Goal: Answer question/provide support: Share knowledge or assist other users

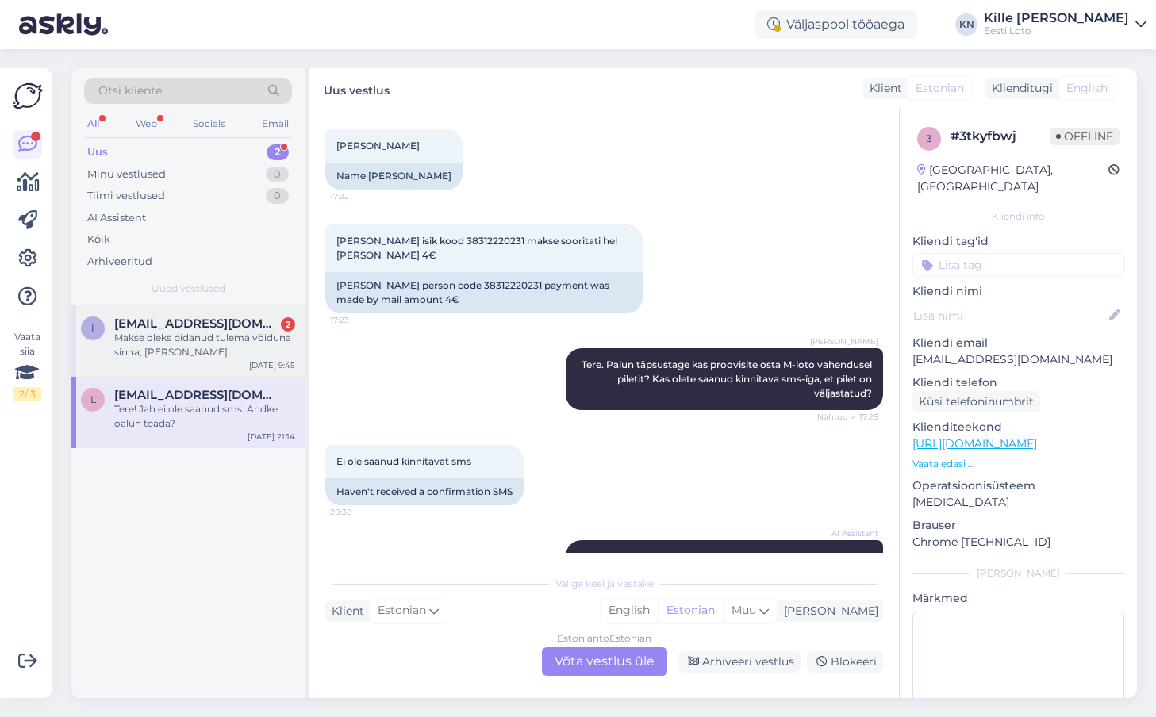
click at [198, 358] on div "Makse oleks pidanud tulema võiduna sinna, [PERSON_NAME] [PERSON_NAME] kandnud. …" at bounding box center [204, 345] width 181 height 29
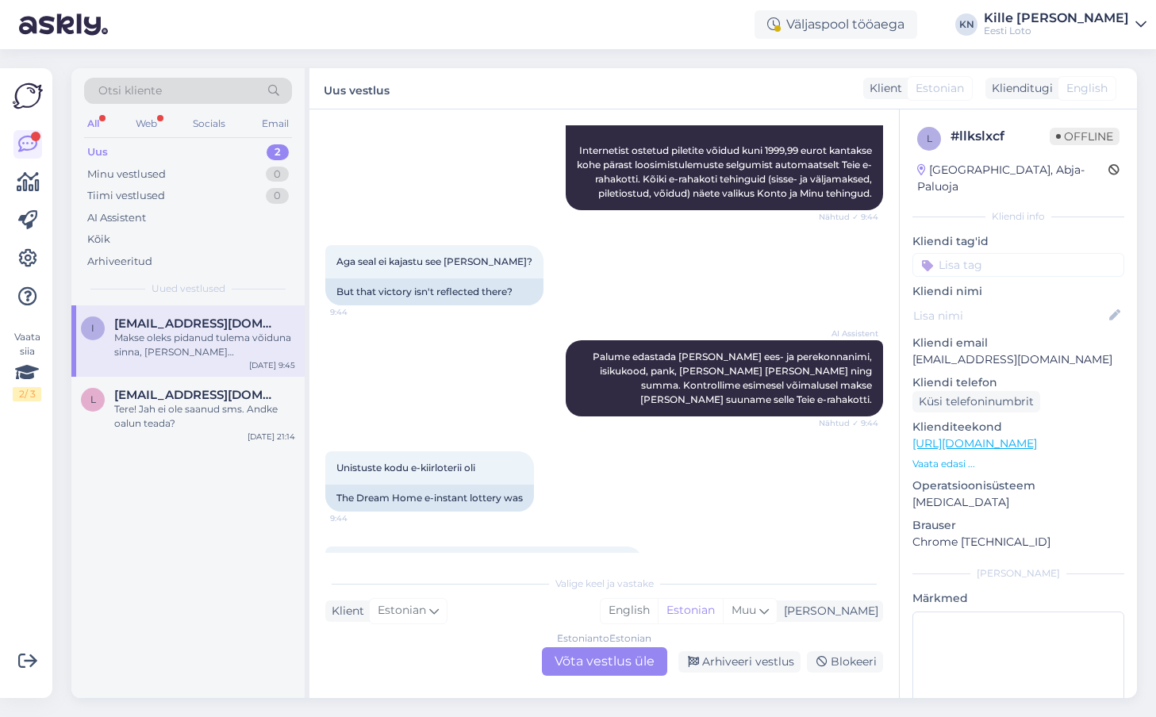
scroll to position [1241, 0]
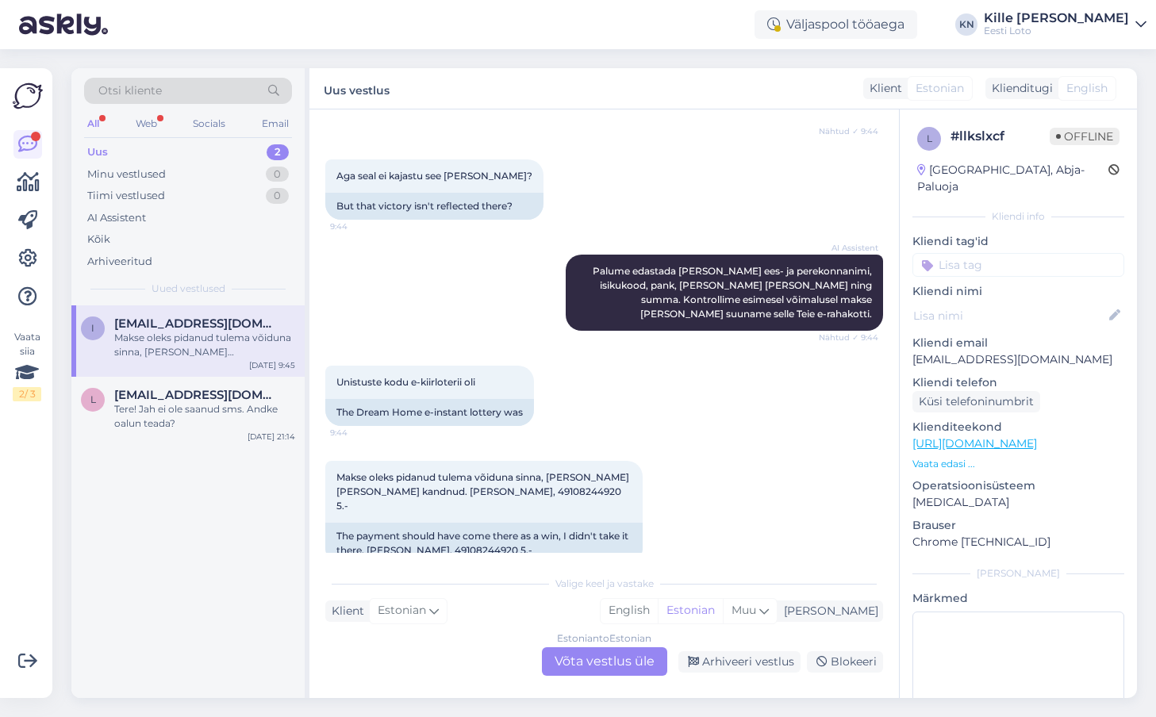
click at [606, 648] on div "Estonian to Estonian Võta vestlus üle" at bounding box center [604, 661] width 125 height 29
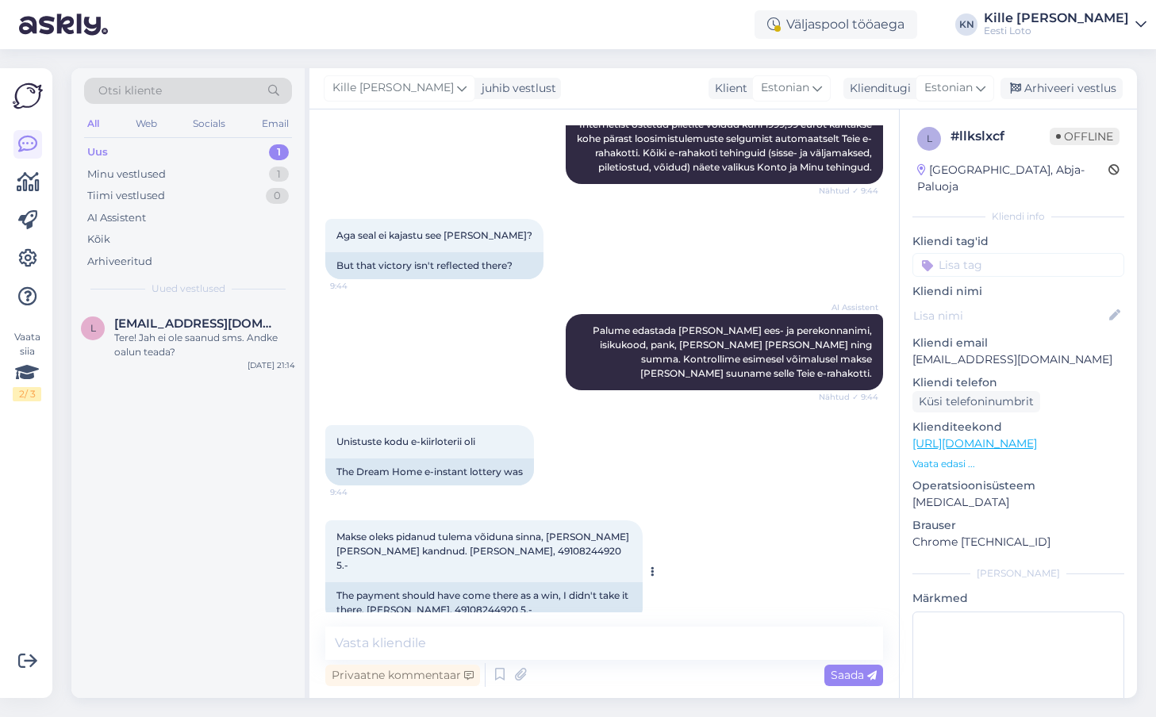
click at [501, 535] on span "Makse oleks pidanud tulema võiduna sinna, [PERSON_NAME] [PERSON_NAME] kandnud. …" at bounding box center [483, 551] width 295 height 40
copy span "49108244920"
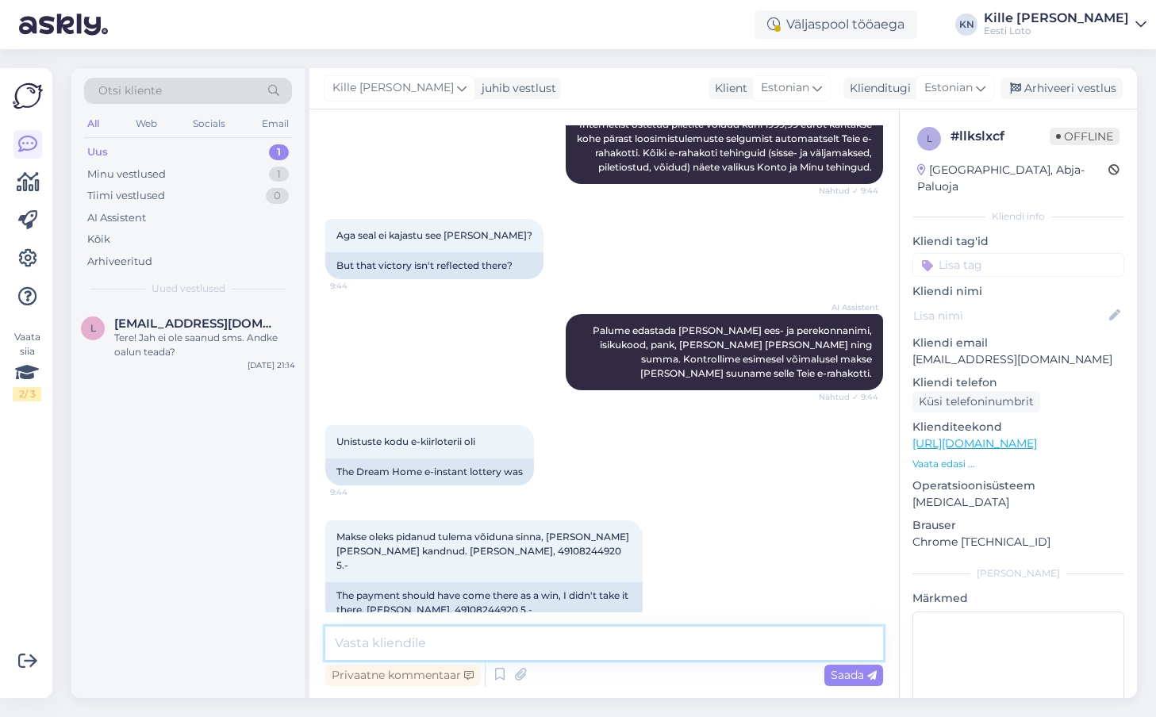
click at [466, 657] on textarea at bounding box center [604, 643] width 558 height 33
paste textarea "Tõrkega piletit on võimalik uuesti läbi mängida, valides Minu piletid – e-kiirl…"
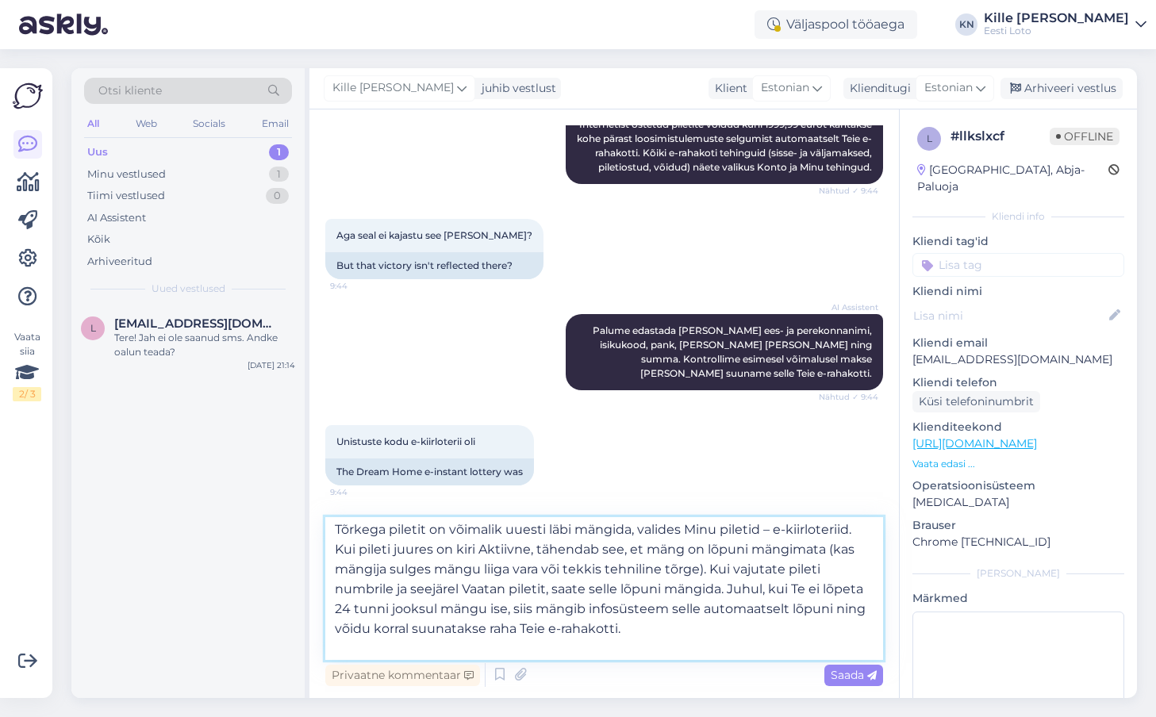
scroll to position [0, 0]
type textarea "Tõrkega piletit on võimalik uuesti läbi mängida, valides Minu piletid – e-kiirl…"
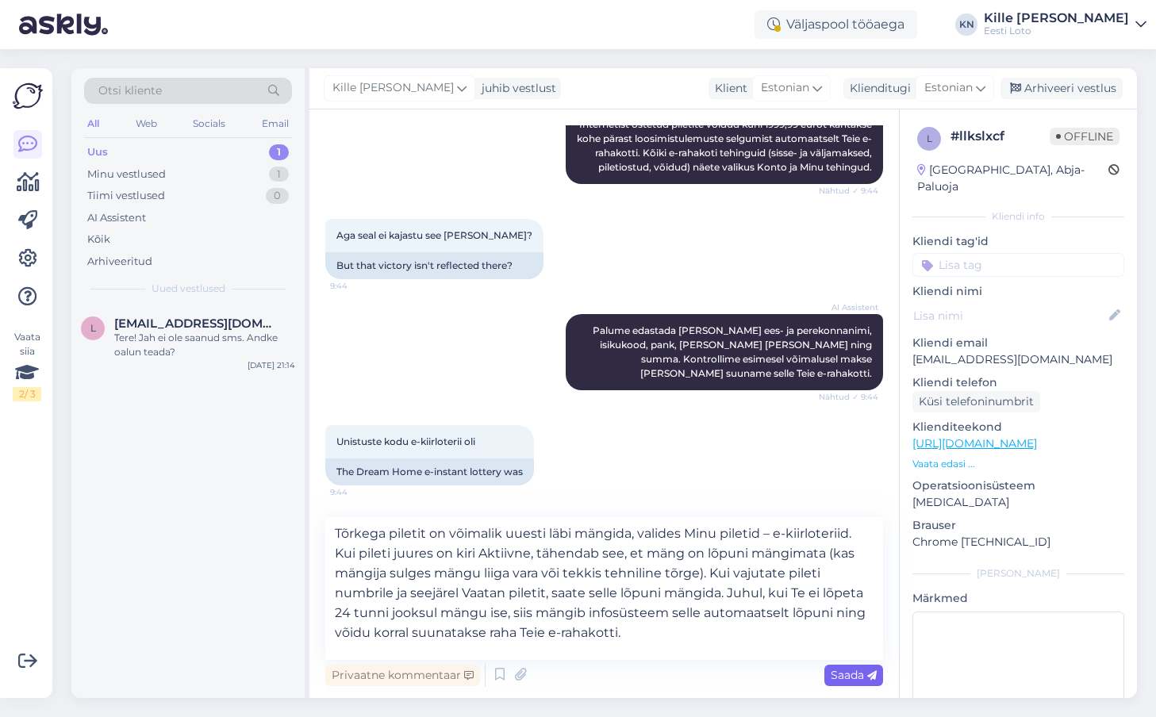
click at [849, 665] on div "Saada" at bounding box center [853, 675] width 59 height 21
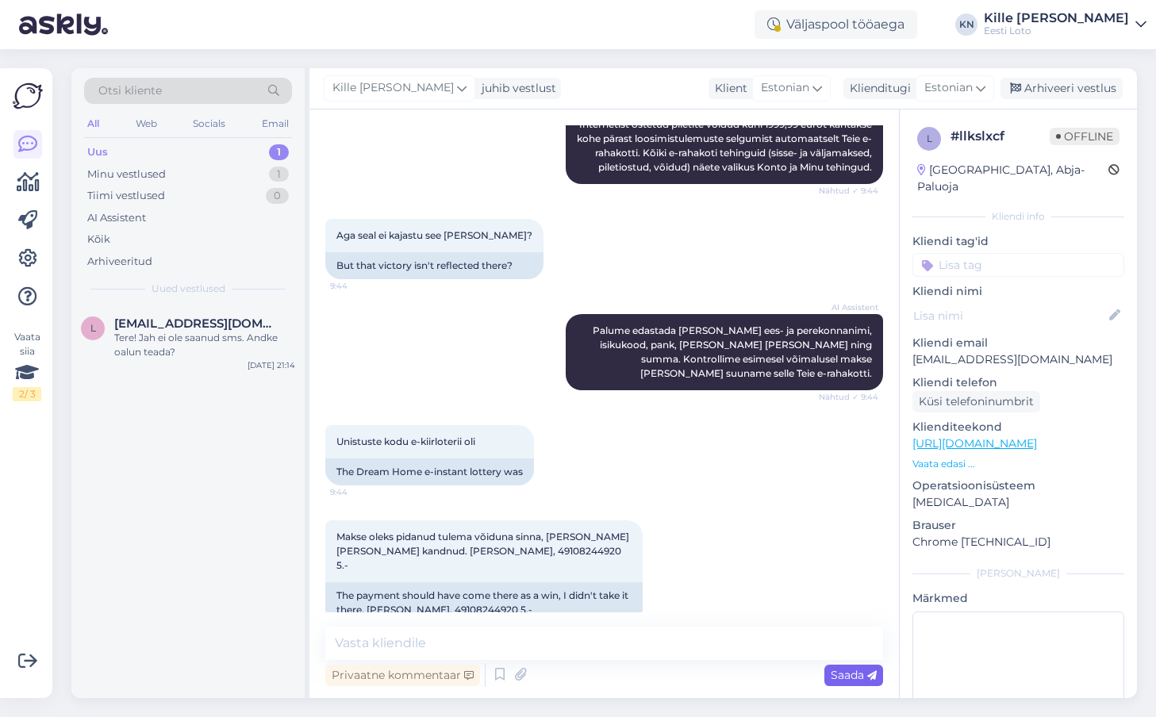
scroll to position [1378, 0]
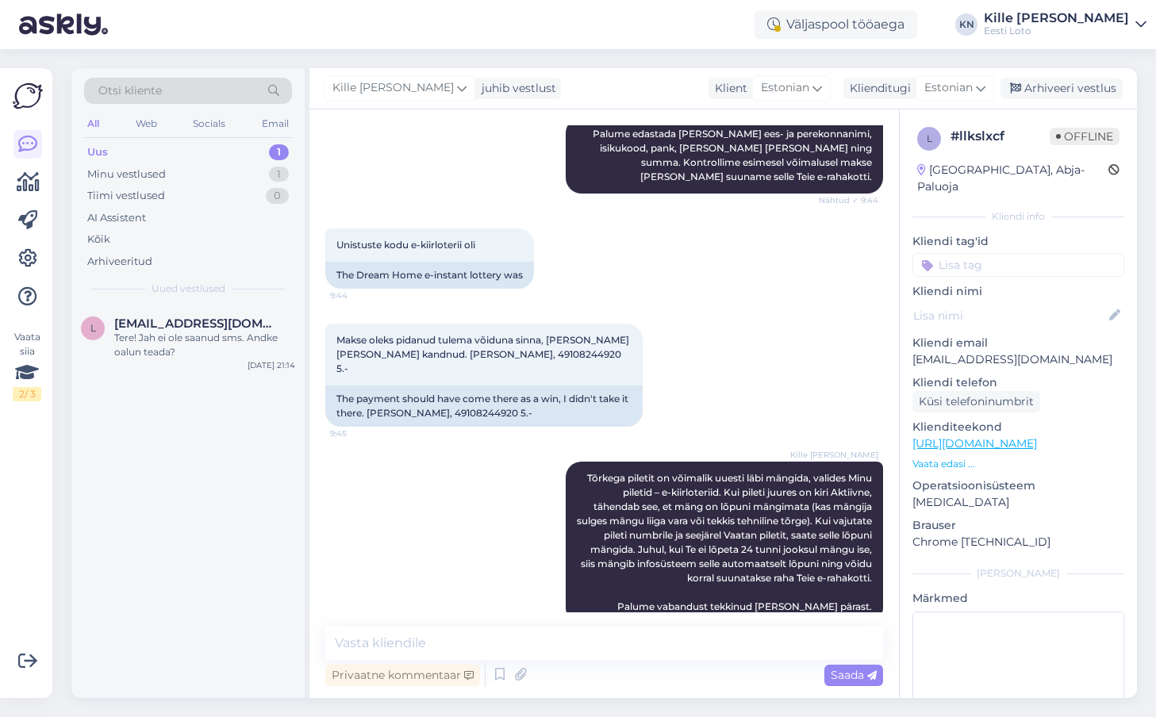
click at [951, 258] on input at bounding box center [1018, 265] width 212 height 24
type input "e-kiir"
click at [1005, 304] on span "e-kiirloterii" at bounding box center [1018, 309] width 51 height 10
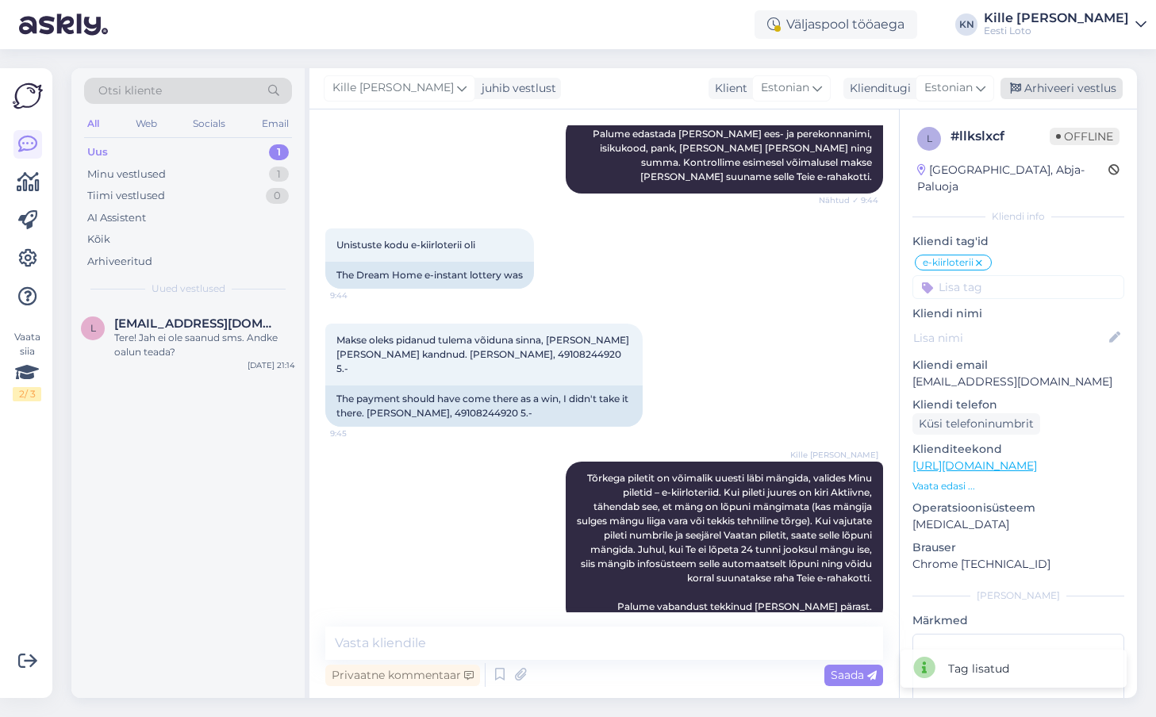
click at [1051, 90] on div "Arhiveeri vestlus" at bounding box center [1061, 88] width 122 height 21
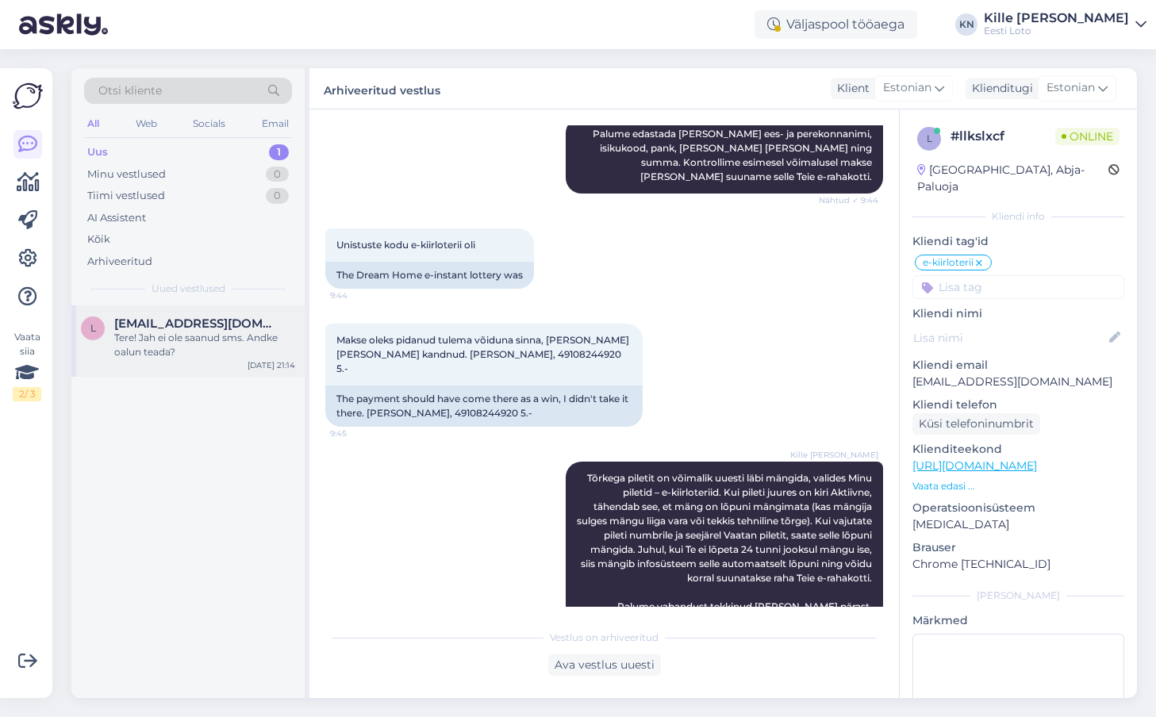
click at [219, 347] on div "Tere! Jah ei ole saanud sms. Andke oalun teada?" at bounding box center [204, 345] width 181 height 29
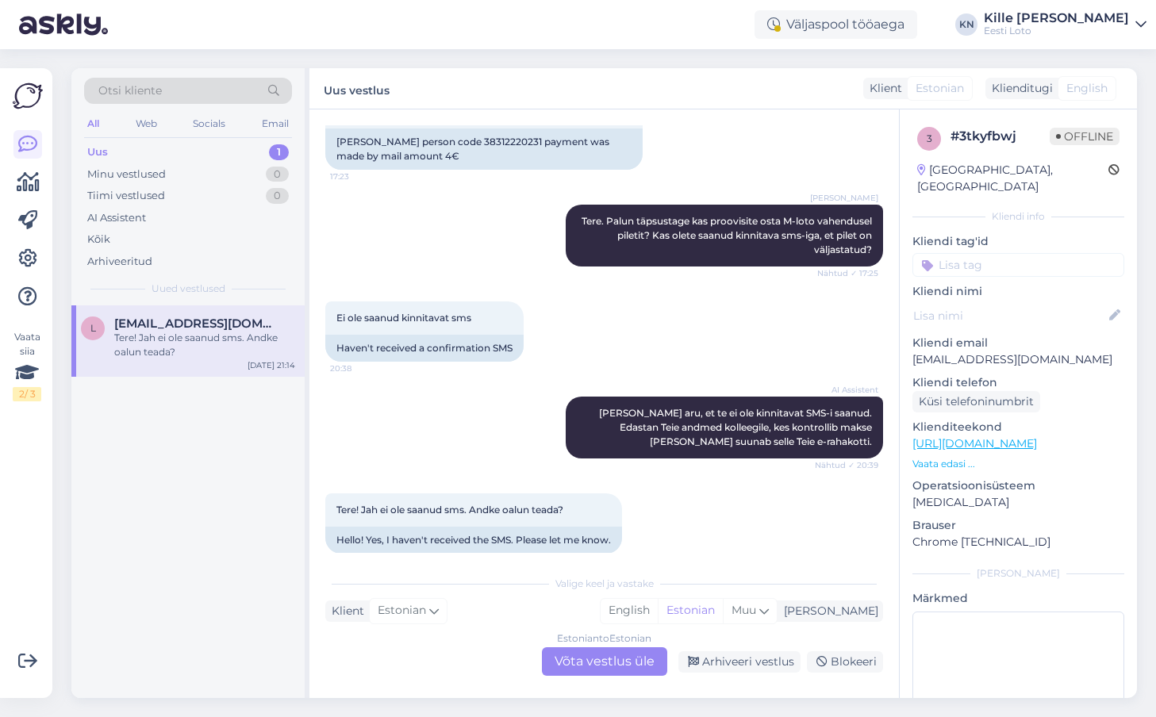
scroll to position [669, 0]
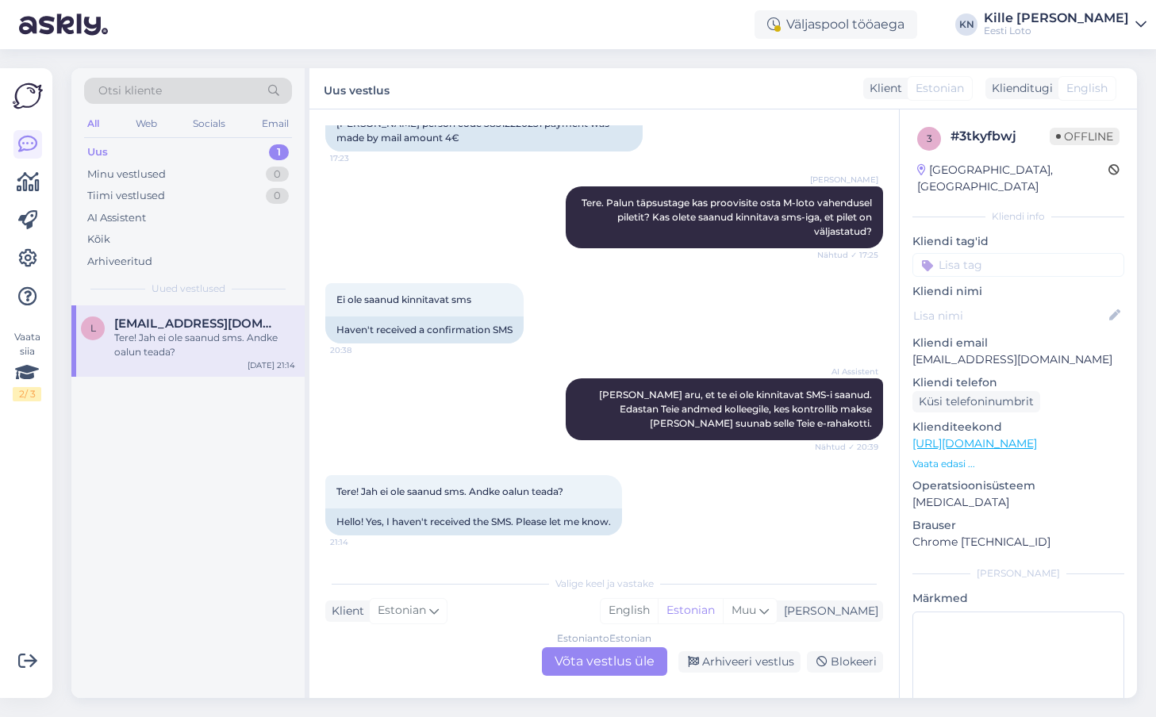
click at [949, 351] on p "[EMAIL_ADDRESS][DOMAIN_NAME]" at bounding box center [1018, 359] width 212 height 17
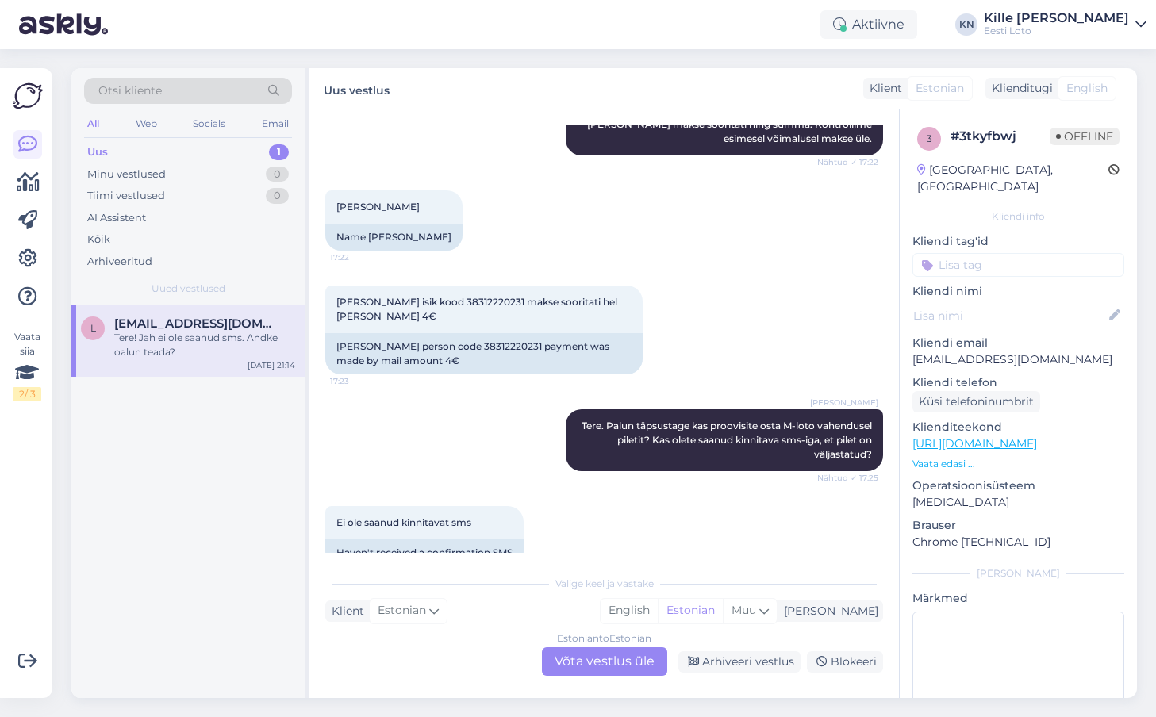
scroll to position [283, 0]
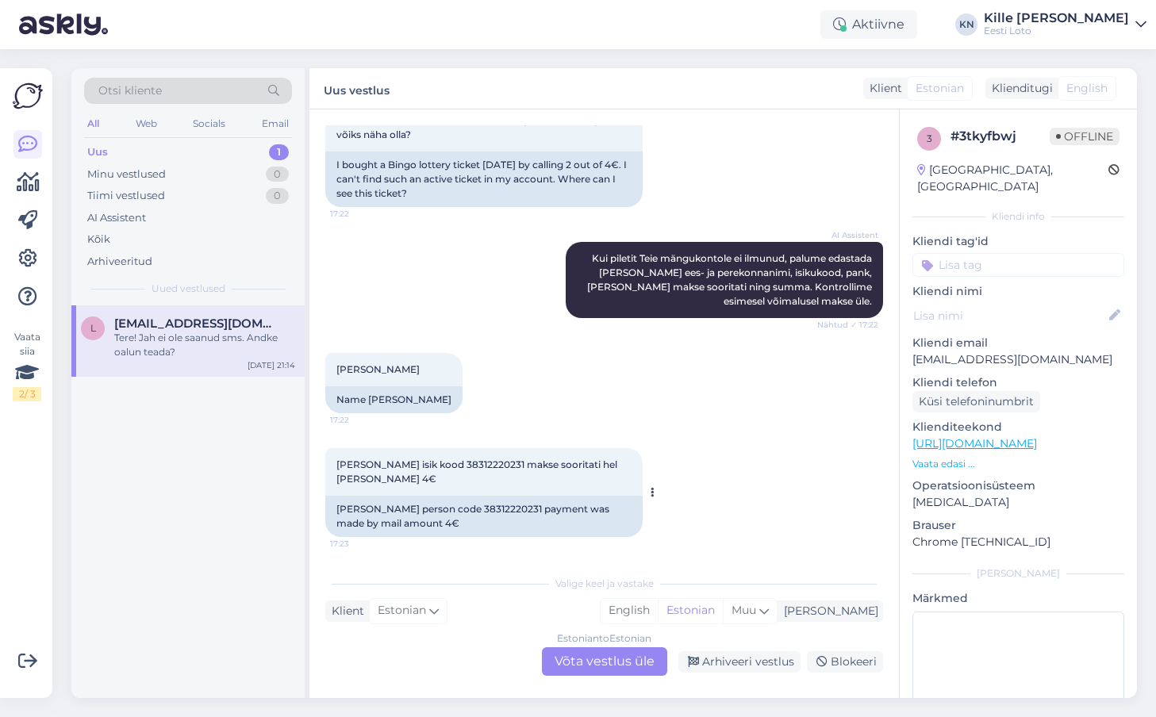
click at [508, 458] on span "[PERSON_NAME] isik kood 38312220231 makse sooritati hel [PERSON_NAME] 4€" at bounding box center [477, 471] width 283 height 26
copy span "38312220231"
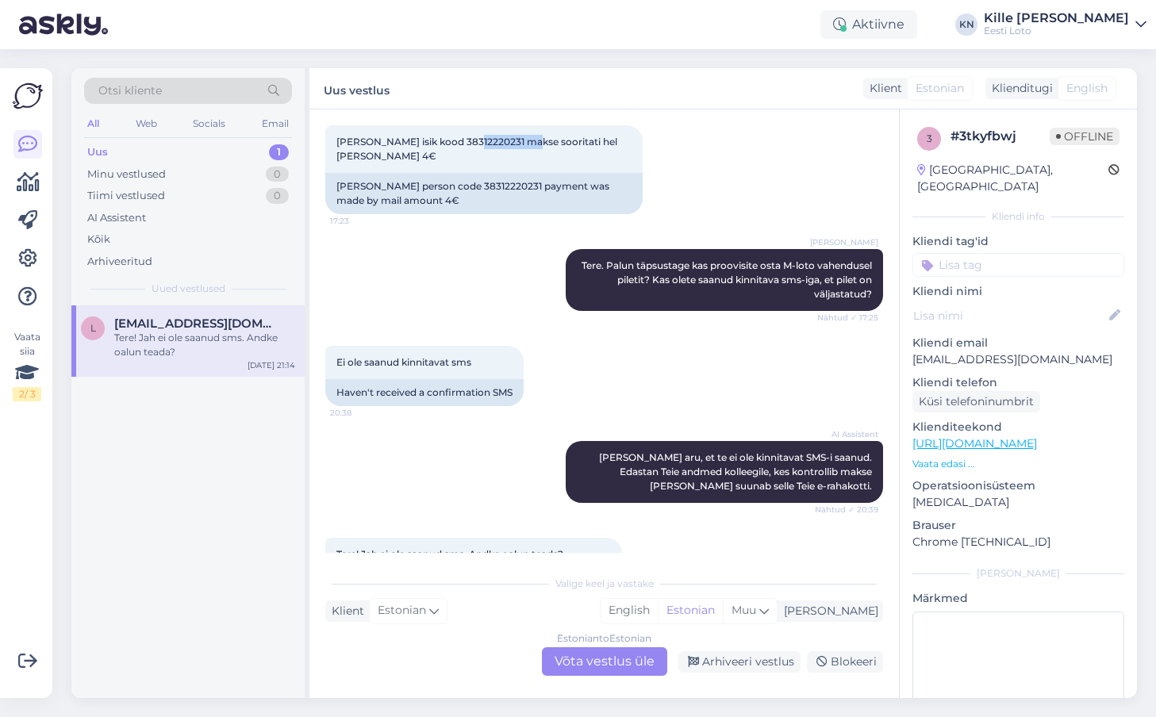
scroll to position [669, 0]
